Goal: Task Accomplishment & Management: Use online tool/utility

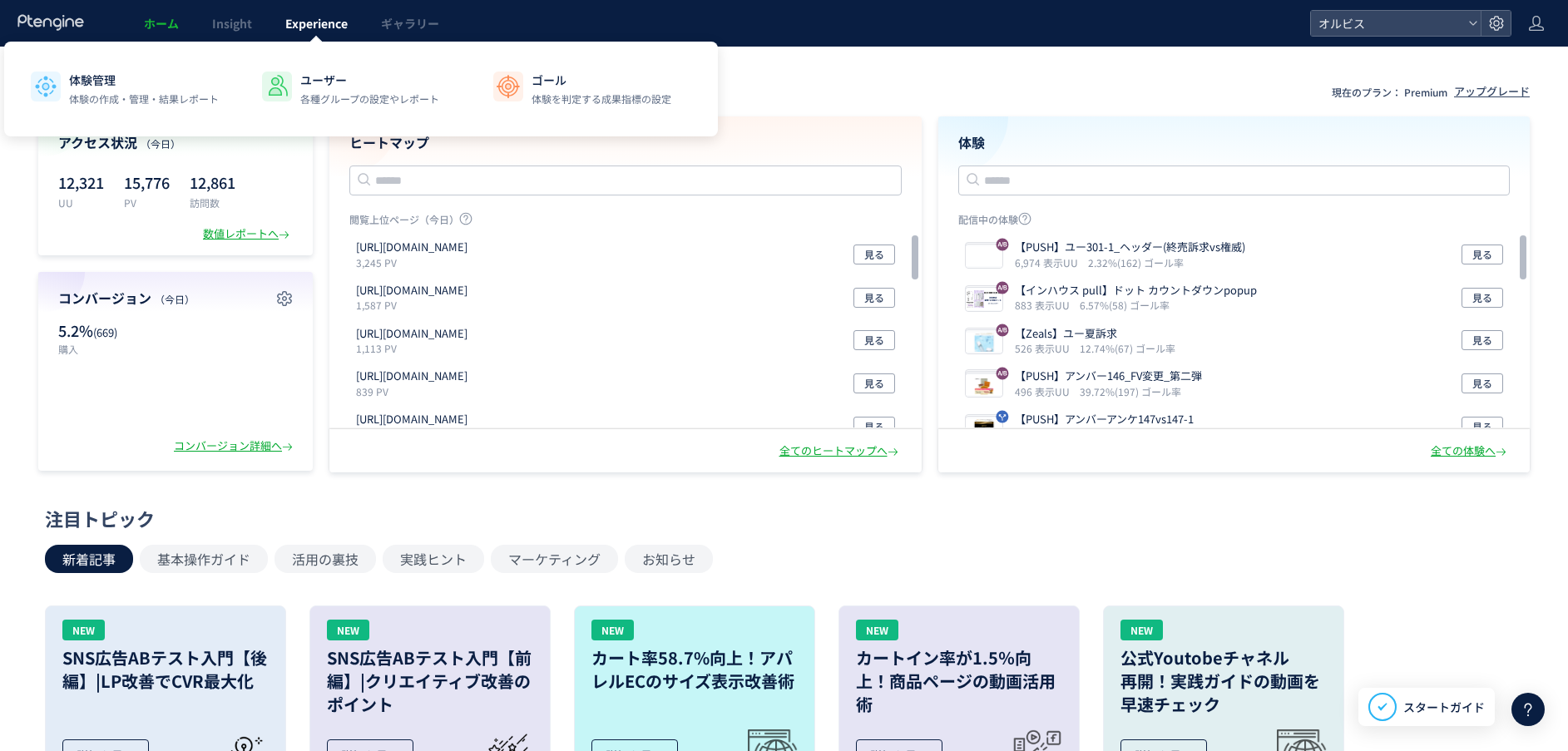
click at [301, 18] on span "Experience" at bounding box center [316, 23] width 62 height 17
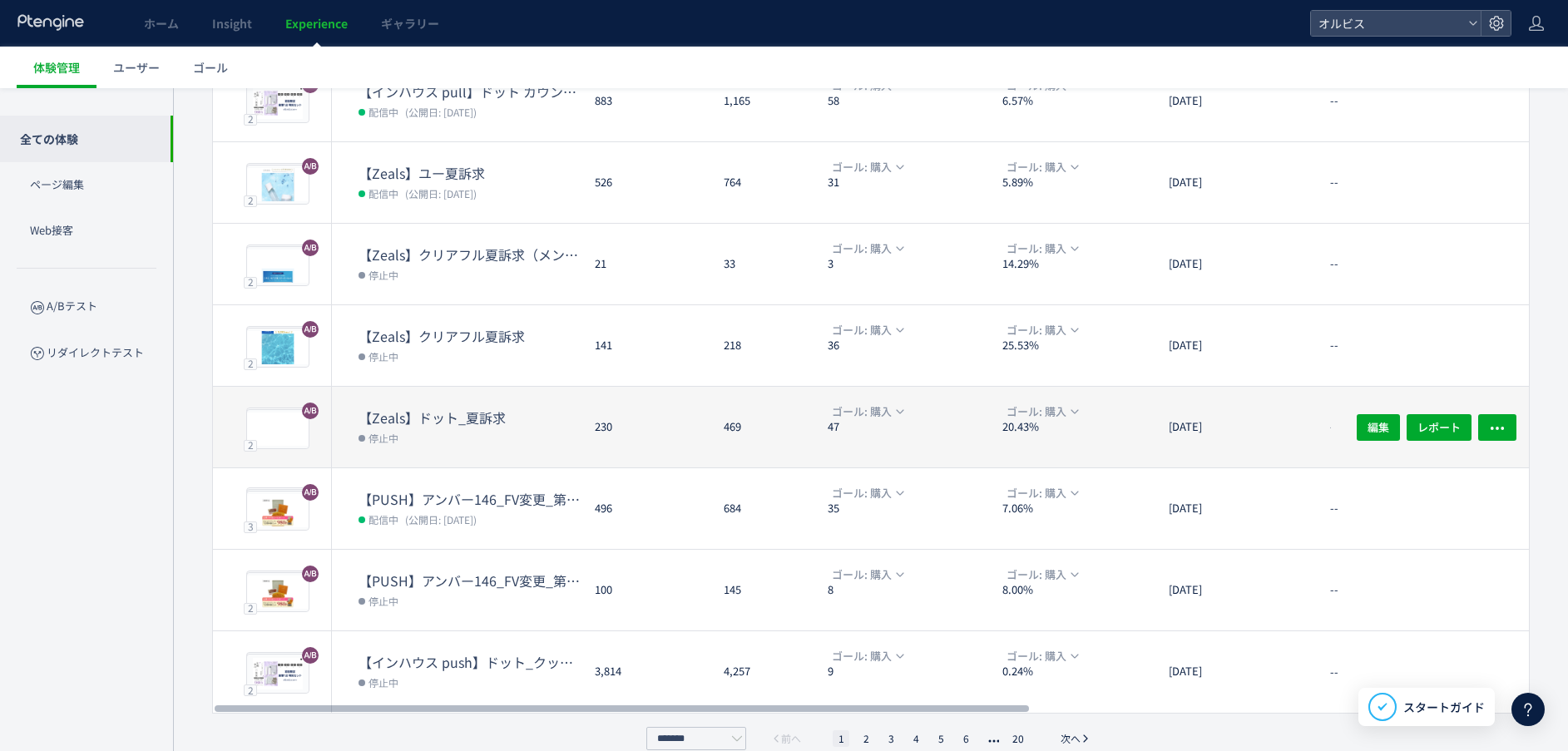
scroll to position [398, 0]
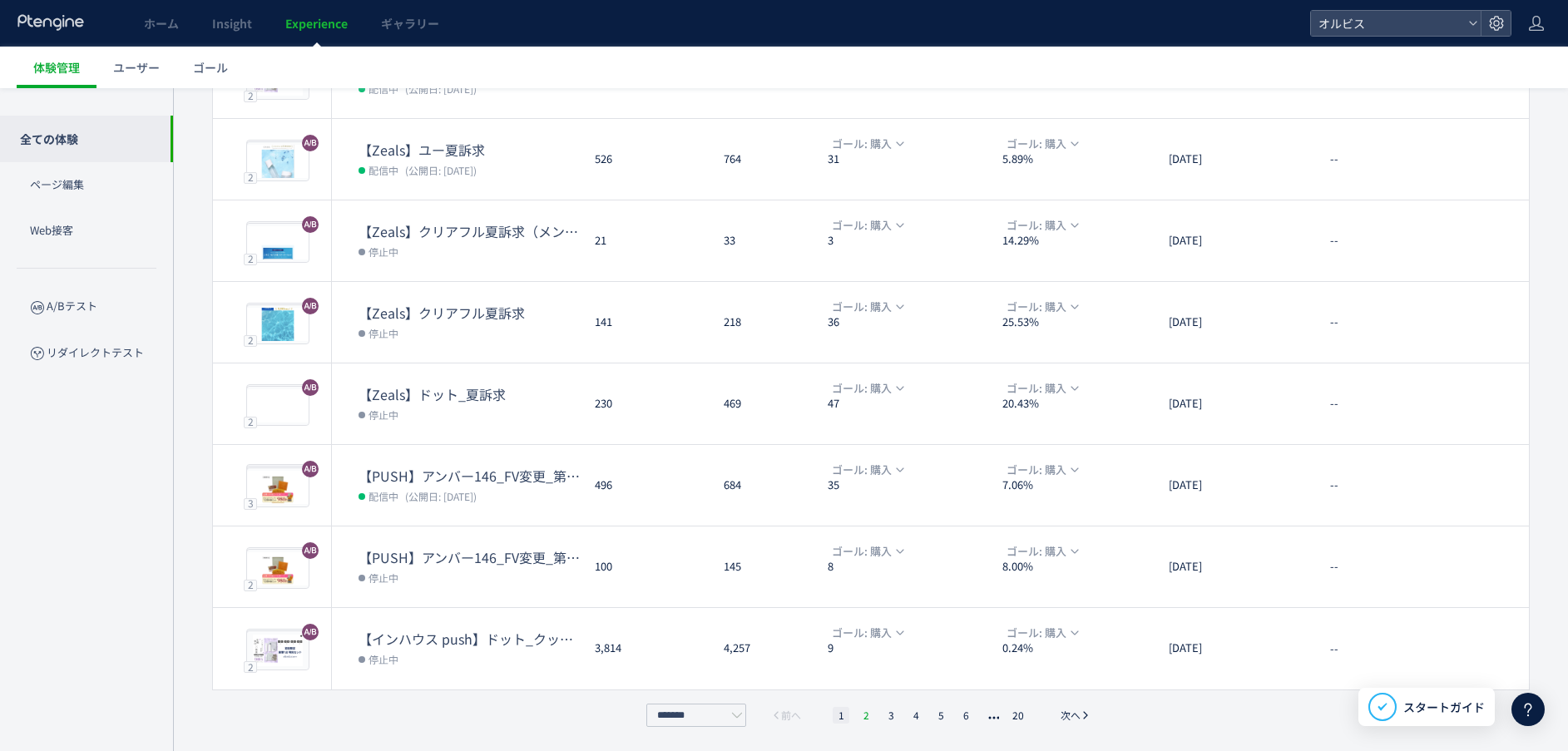
click at [883, 719] on li "2" at bounding box center [891, 715] width 17 height 17
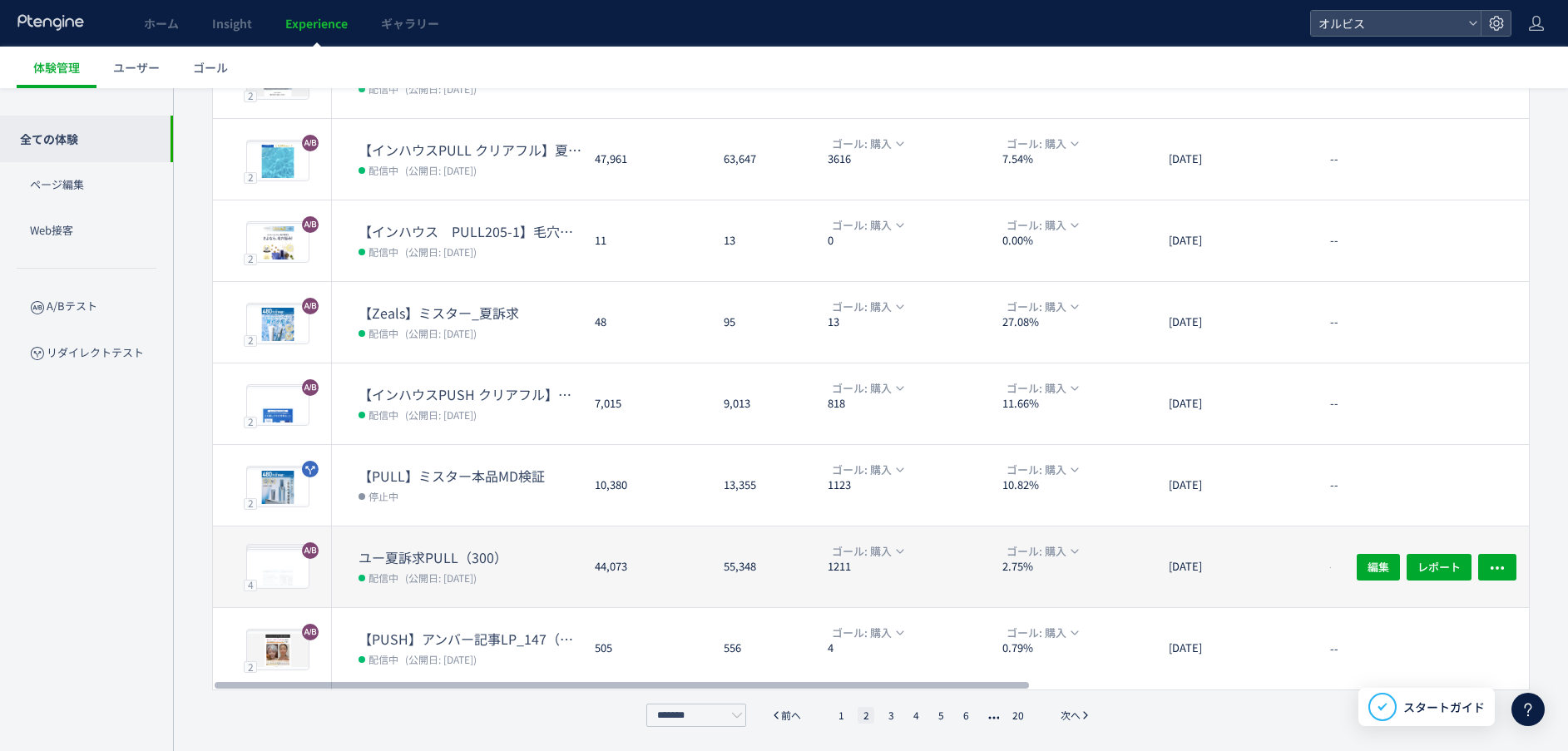
click at [499, 580] on dd "配信中 (公開日: [DATE])" at bounding box center [469, 578] width 223 height 22
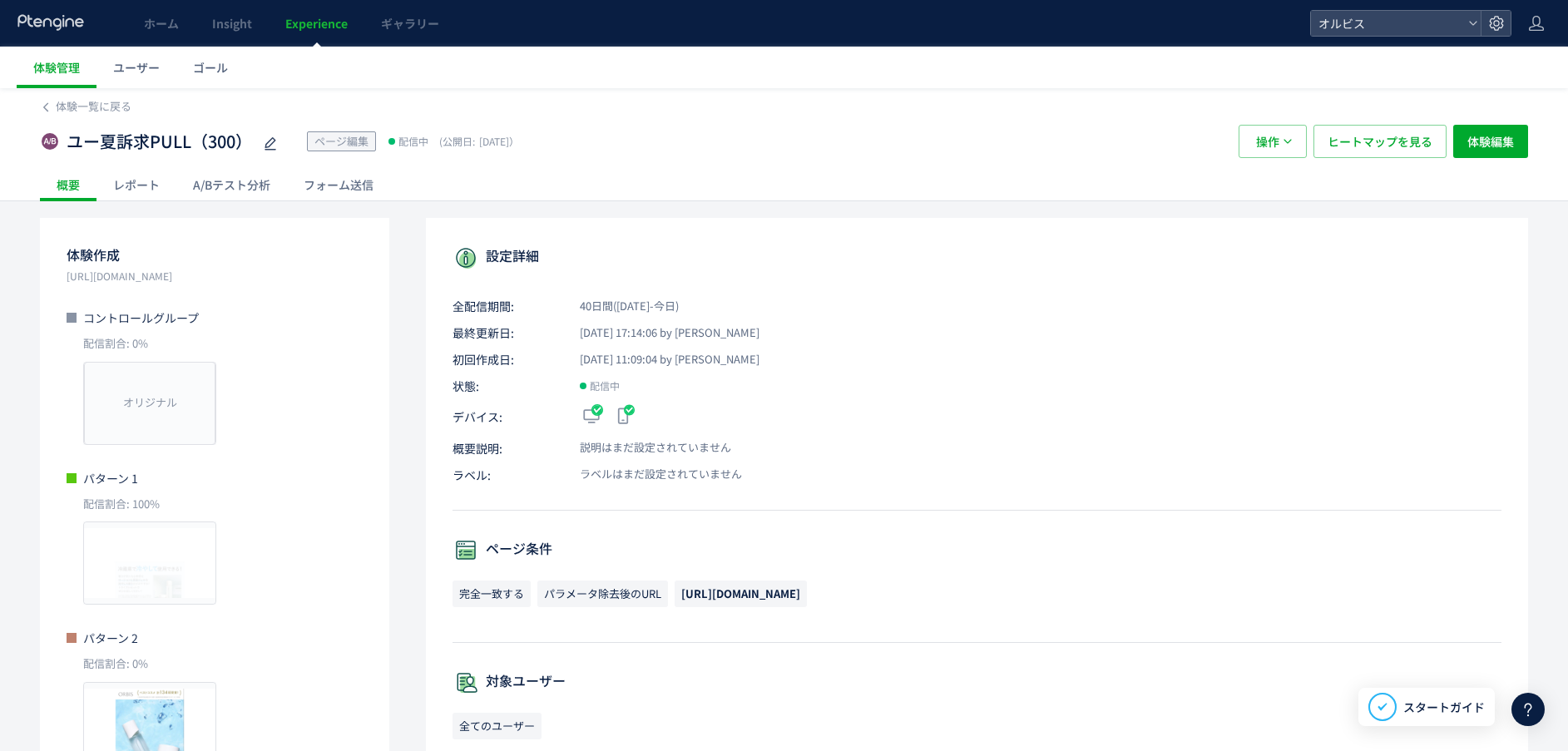
click at [243, 185] on div "A/Bテスト分析" at bounding box center [231, 184] width 111 height 33
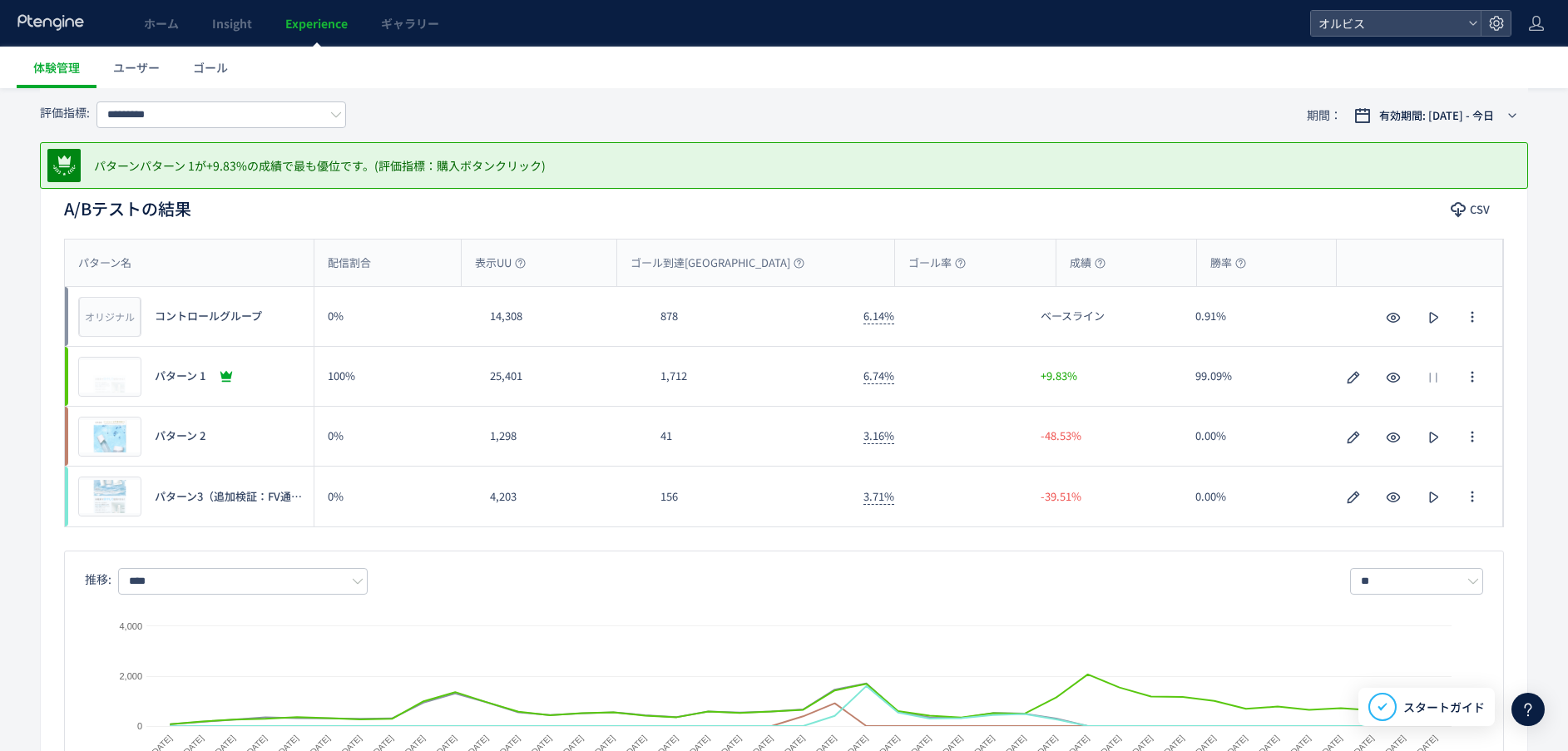
scroll to position [125, 0]
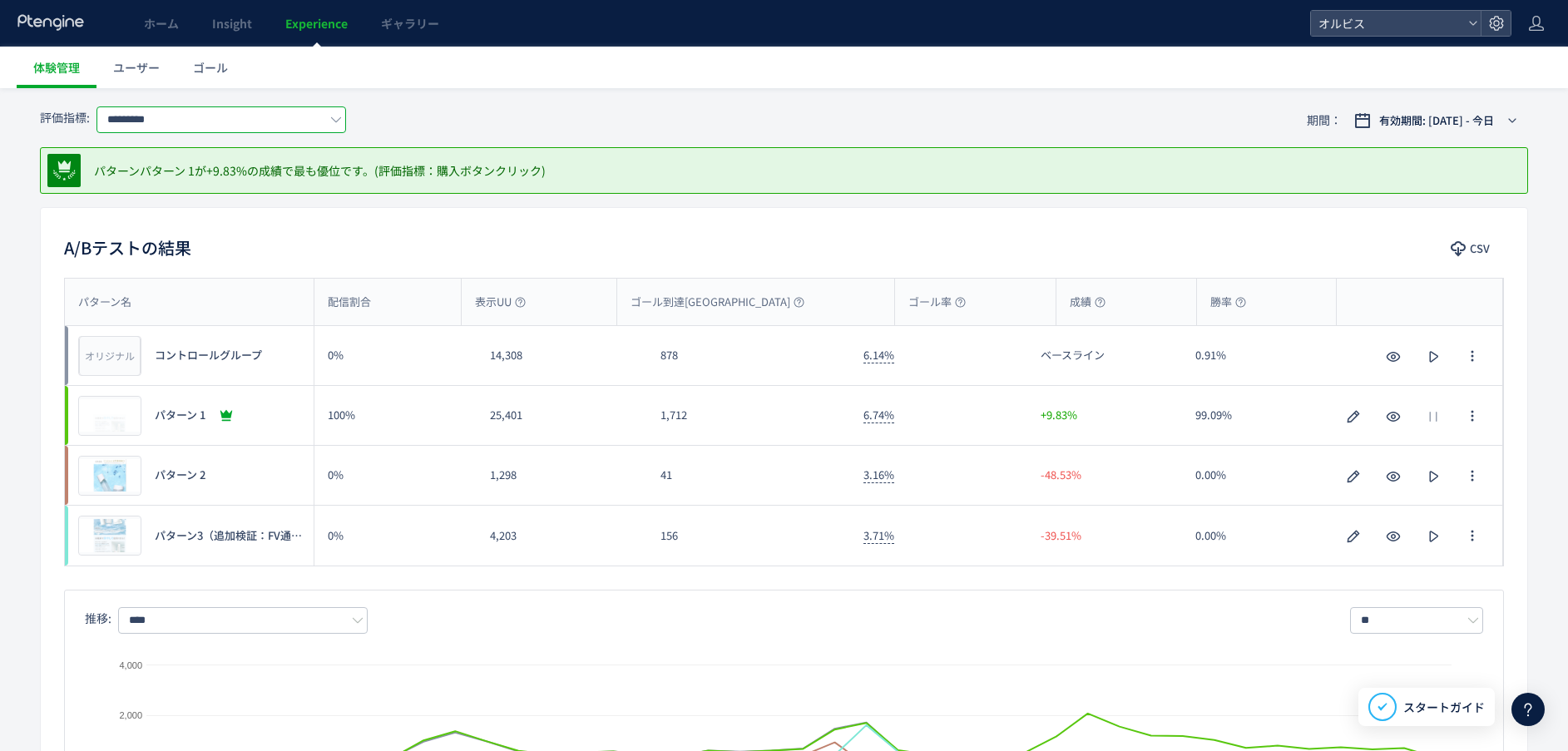
click at [223, 118] on input "*********" at bounding box center [221, 119] width 249 height 27
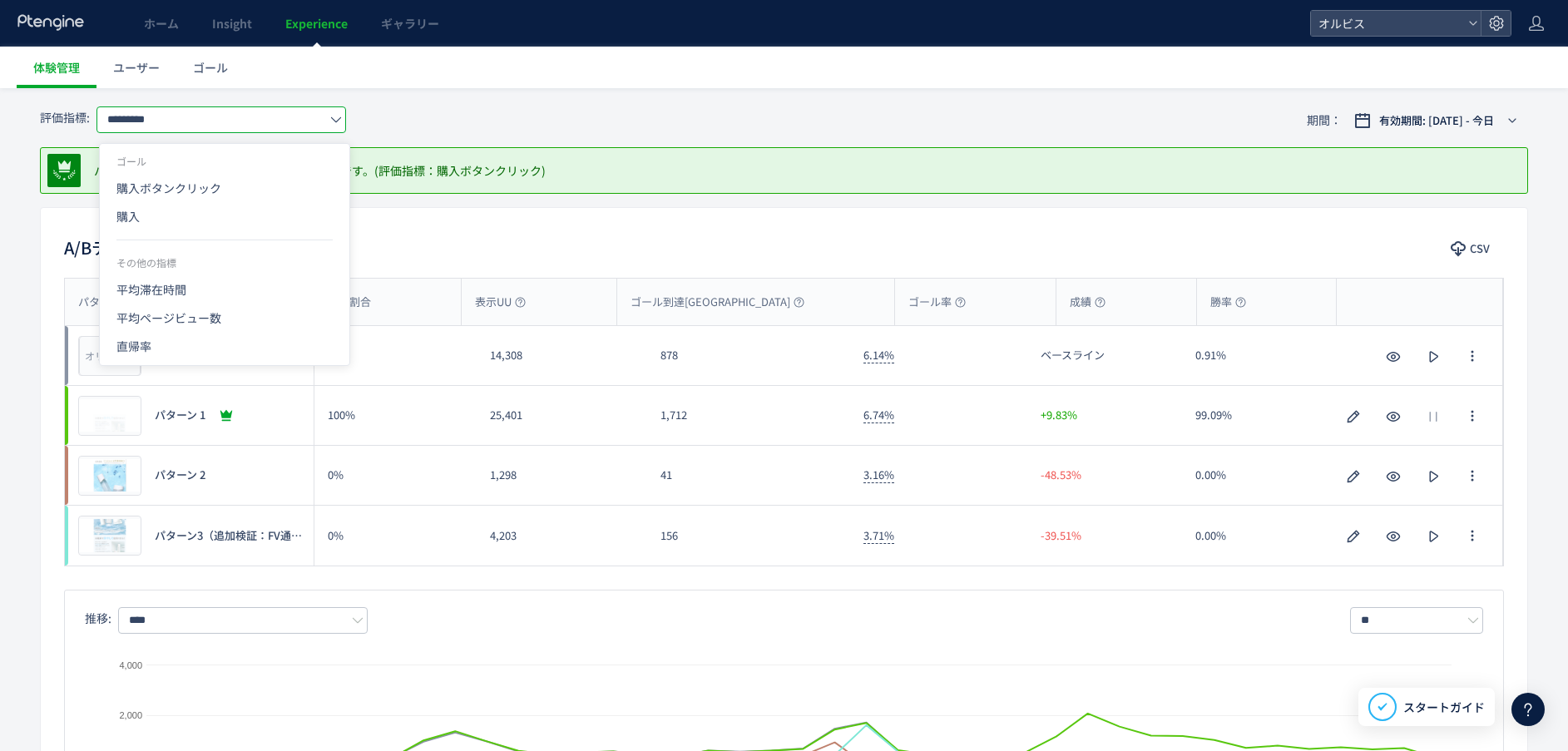
drag, startPoint x: 204, startPoint y: 223, endPoint x: 586, endPoint y: 288, distance: 387.5
click at [204, 222] on span "購入" at bounding box center [225, 215] width 216 height 28
type input "**"
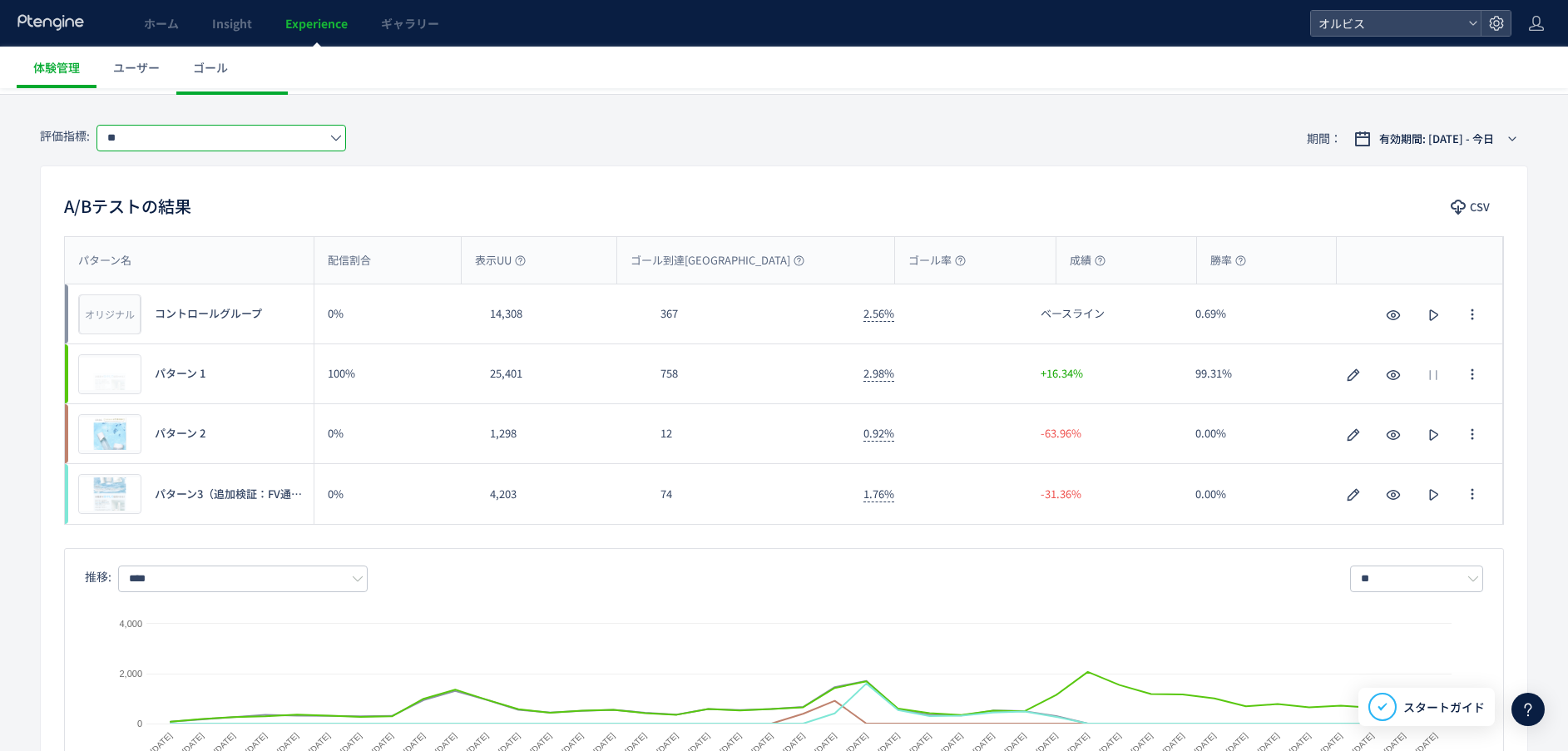
scroll to position [0, 0]
